Goal: Information Seeking & Learning: Learn about a topic

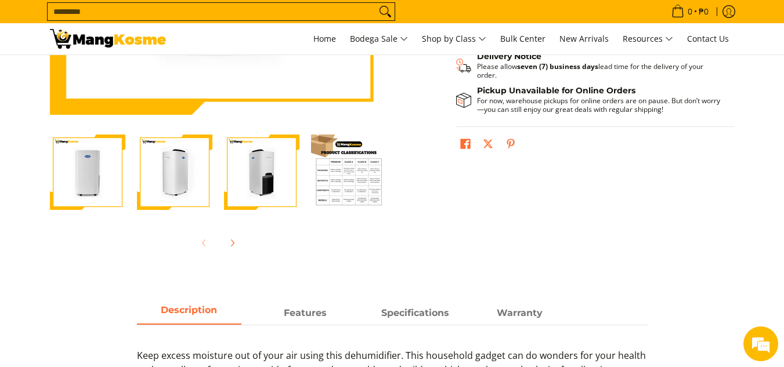
scroll to position [425, 0]
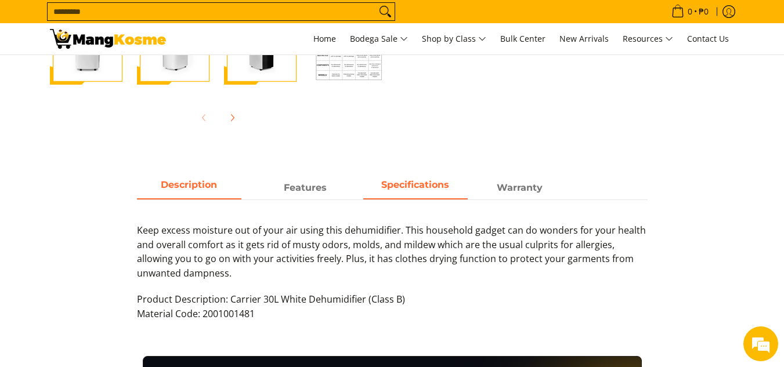
click at [407, 181] on strong "Specifications" at bounding box center [415, 184] width 68 height 11
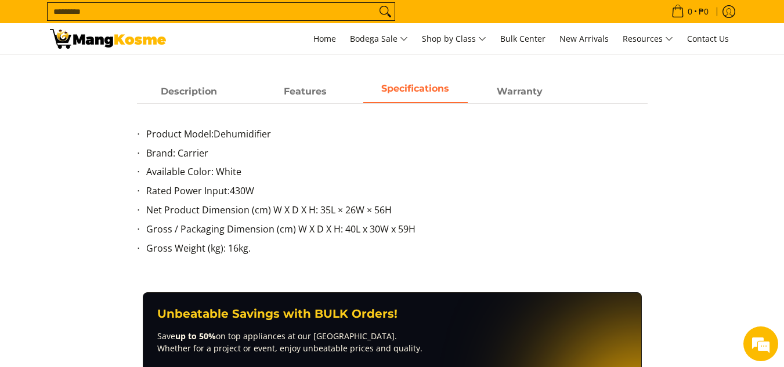
scroll to position [522, 0]
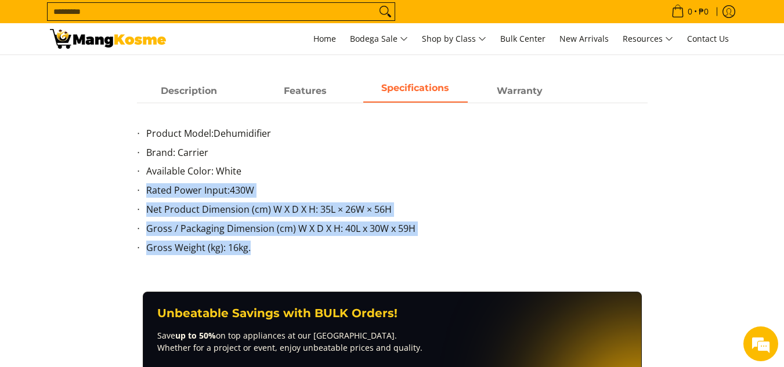
drag, startPoint x: 266, startPoint y: 247, endPoint x: 147, endPoint y: 190, distance: 131.6
click at [147, 190] on ul "Product Model: Dehumidifier Brand: Carrier Available Color: White Rated Power I…" at bounding box center [392, 198] width 511 height 143
copy ul "Rated Power Input: 430W Net Product Dimension (cm) W X D X H: 35L × 26W × 56H G…"
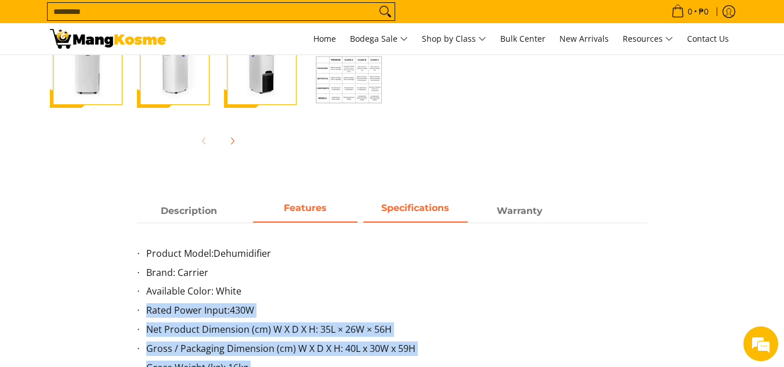
scroll to position [406, 0]
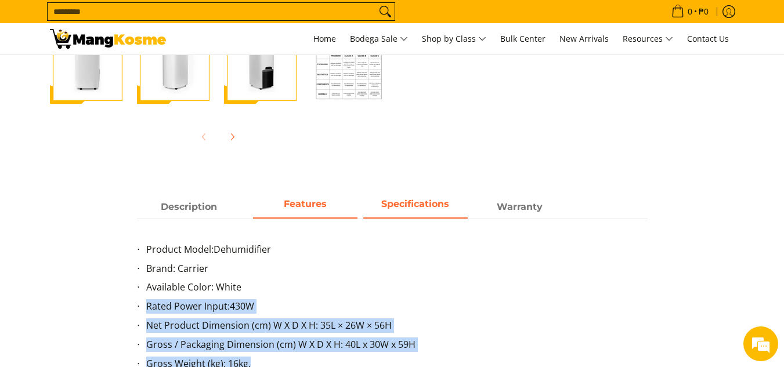
click at [314, 201] on strong "Features" at bounding box center [305, 203] width 43 height 11
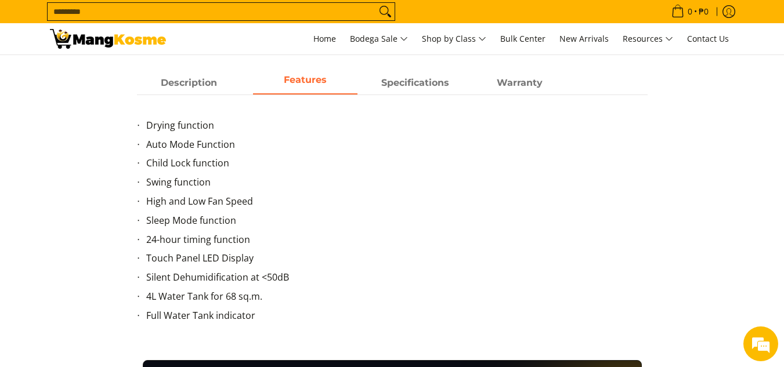
scroll to position [522, 0]
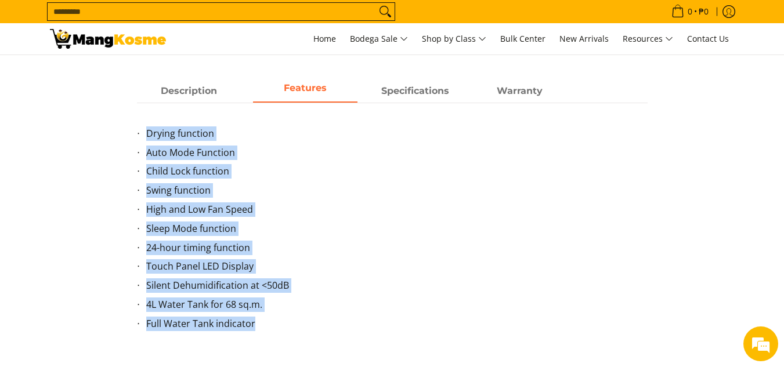
drag, startPoint x: 278, startPoint y: 325, endPoint x: 143, endPoint y: 135, distance: 233.0
click at [143, 135] on ul "Drying function Auto Mode Function Child Lock function Swing function High and …" at bounding box center [392, 236] width 511 height 219
copy ul "Drying function Auto Mode Function Child Lock function Swing function High and …"
click at [197, 97] on span "Description" at bounding box center [189, 91] width 104 height 21
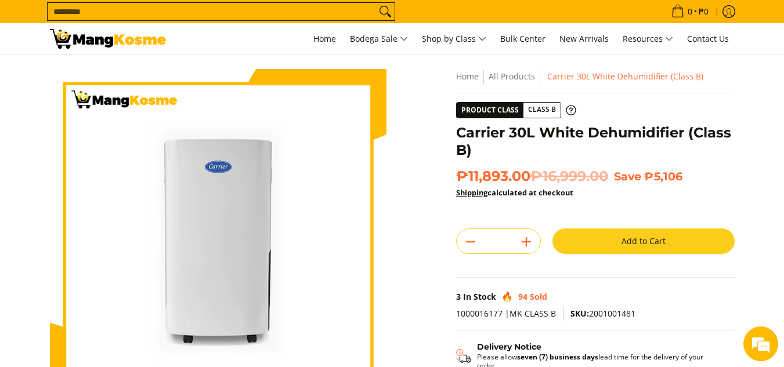
scroll to position [0, 0]
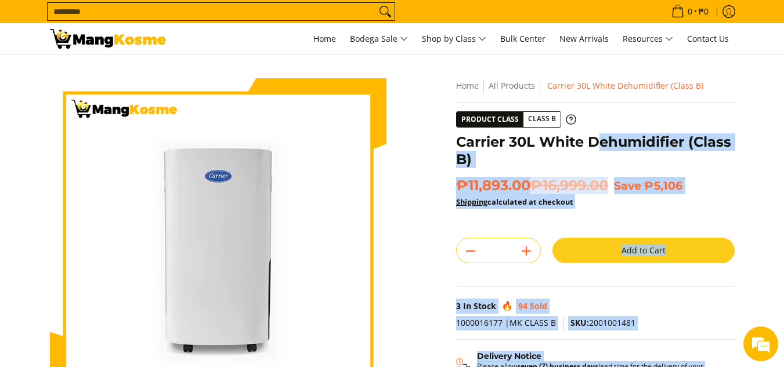
drag, startPoint x: 453, startPoint y: 145, endPoint x: 598, endPoint y: 140, distance: 144.6
click at [598, 140] on div "**********" at bounding box center [595, 272] width 290 height 388
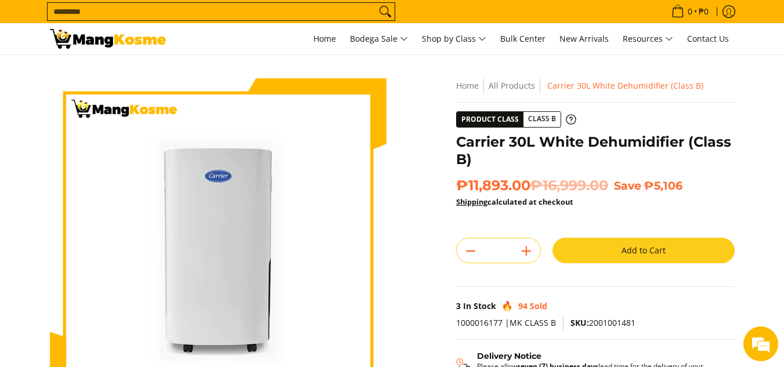
click at [544, 138] on h1 "Carrier 30L White Dehumidifier (Class B)" at bounding box center [595, 150] width 279 height 35
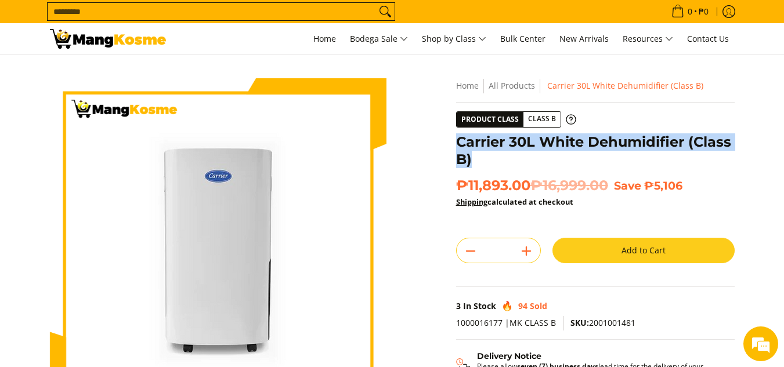
drag, startPoint x: 470, startPoint y: 158, endPoint x: 457, endPoint y: 146, distance: 17.2
click at [457, 146] on h1 "Carrier 30L White Dehumidifier (Class B)" at bounding box center [595, 150] width 279 height 35
copy h1 "Carrier 30L White Dehumidifier (Class B)"
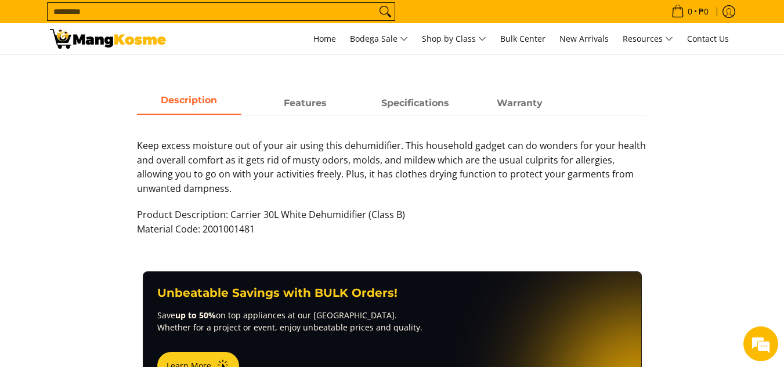
scroll to position [464, 0]
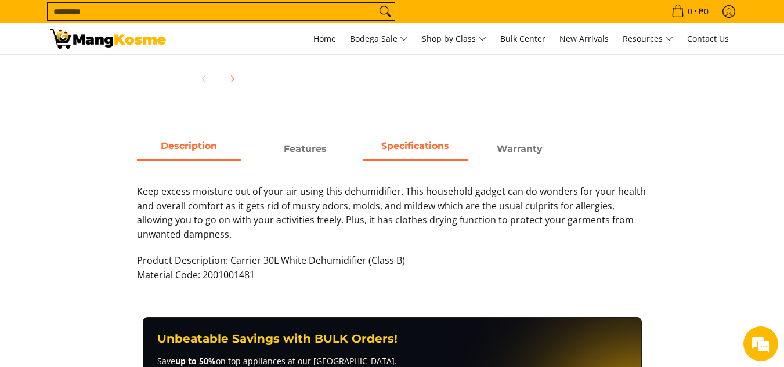
click at [402, 153] on span "Specifications" at bounding box center [415, 149] width 104 height 21
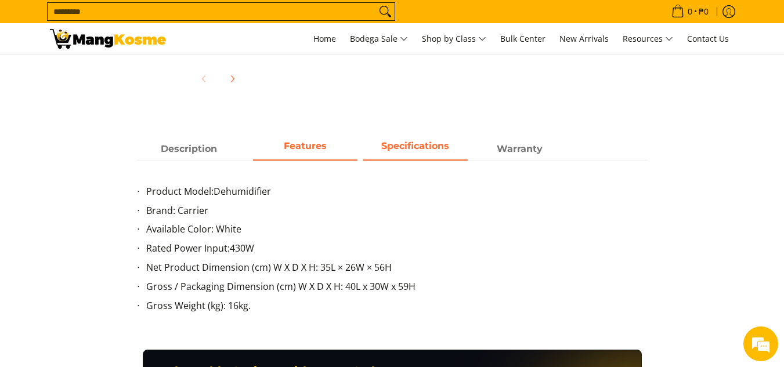
click at [256, 151] on span "Features" at bounding box center [305, 149] width 104 height 21
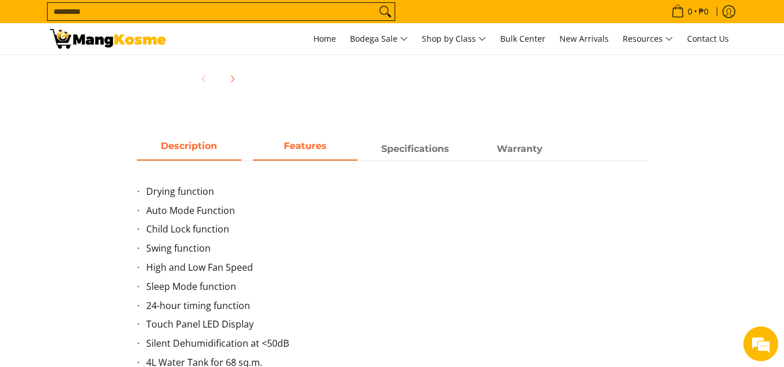
click at [192, 158] on span "Description" at bounding box center [189, 149] width 104 height 21
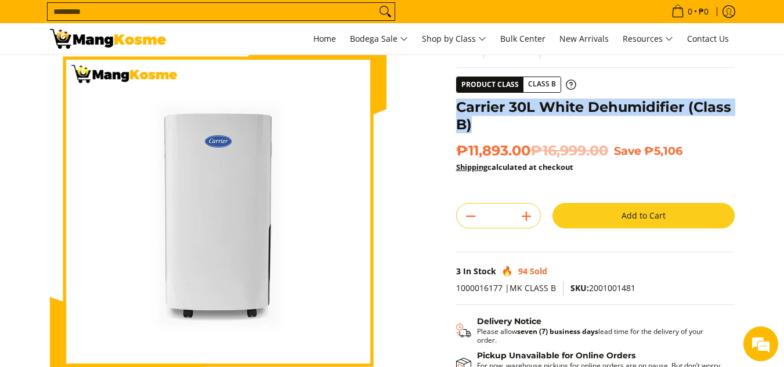
scroll to position [39, 0]
